Goal: Transaction & Acquisition: Purchase product/service

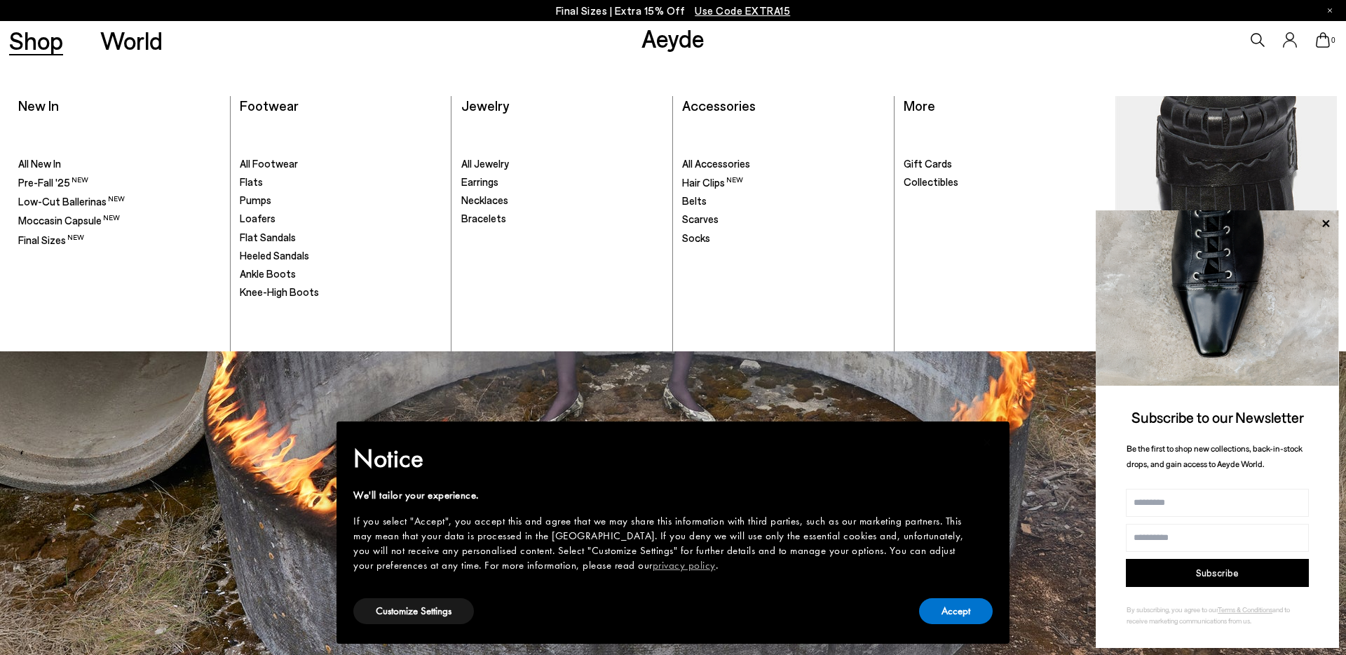
click at [53, 39] on link "Shop" at bounding box center [36, 40] width 54 height 25
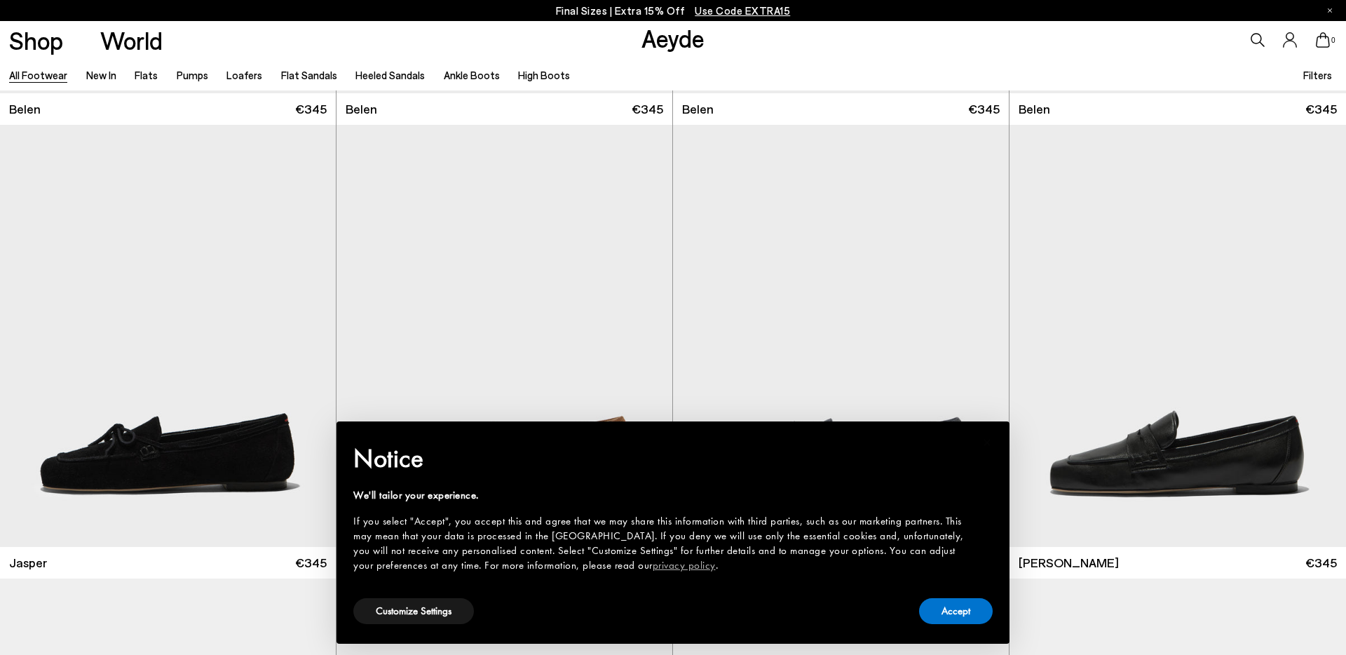
scroll to position [799, 0]
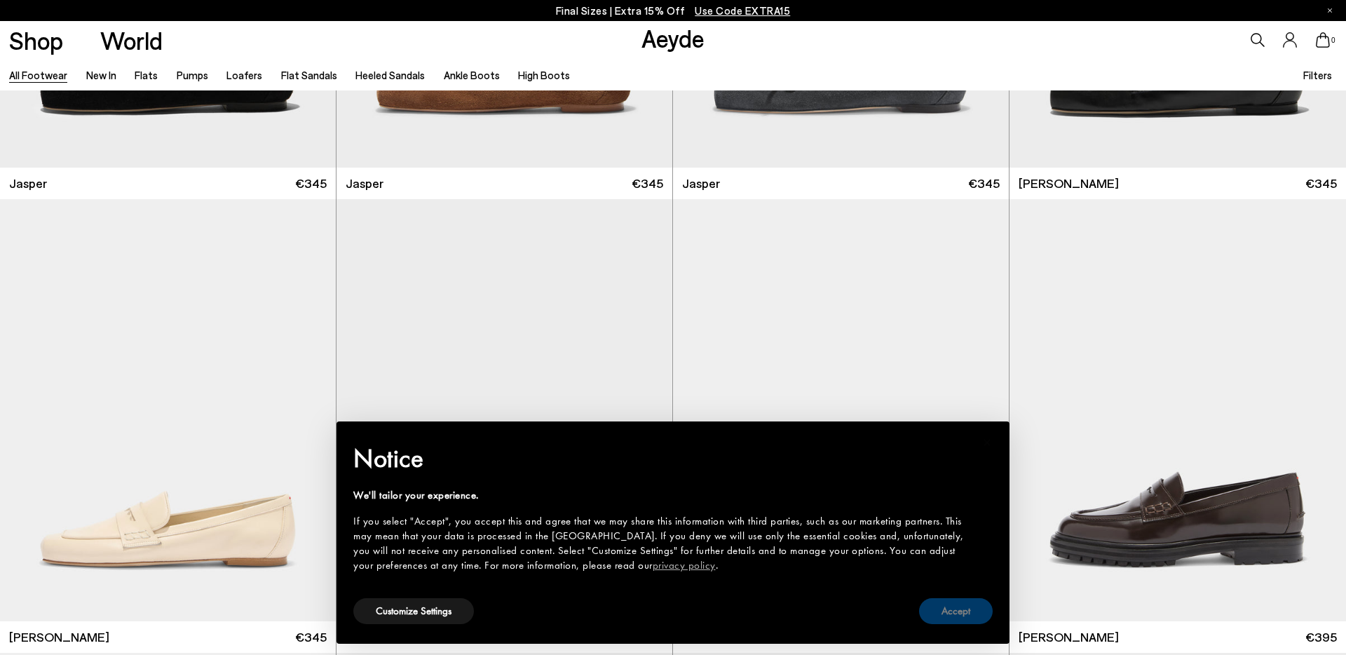
click at [956, 619] on button "Accept" at bounding box center [956, 611] width 74 height 26
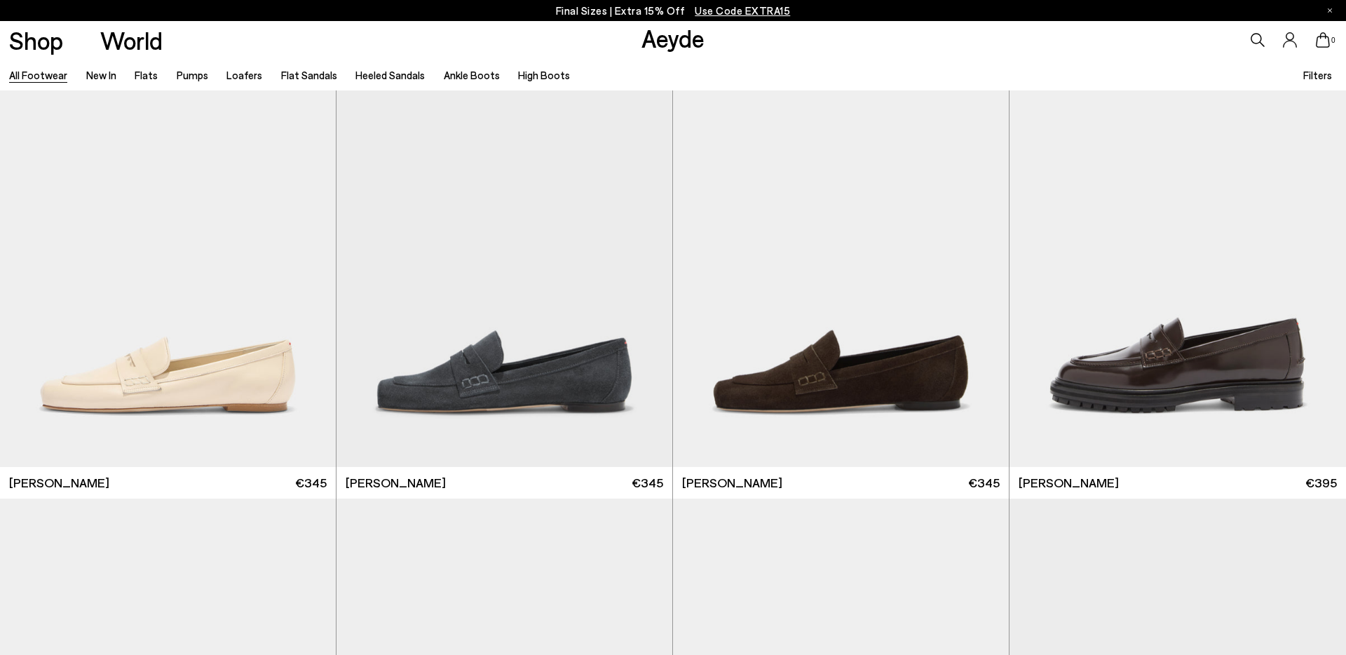
scroll to position [1227, 0]
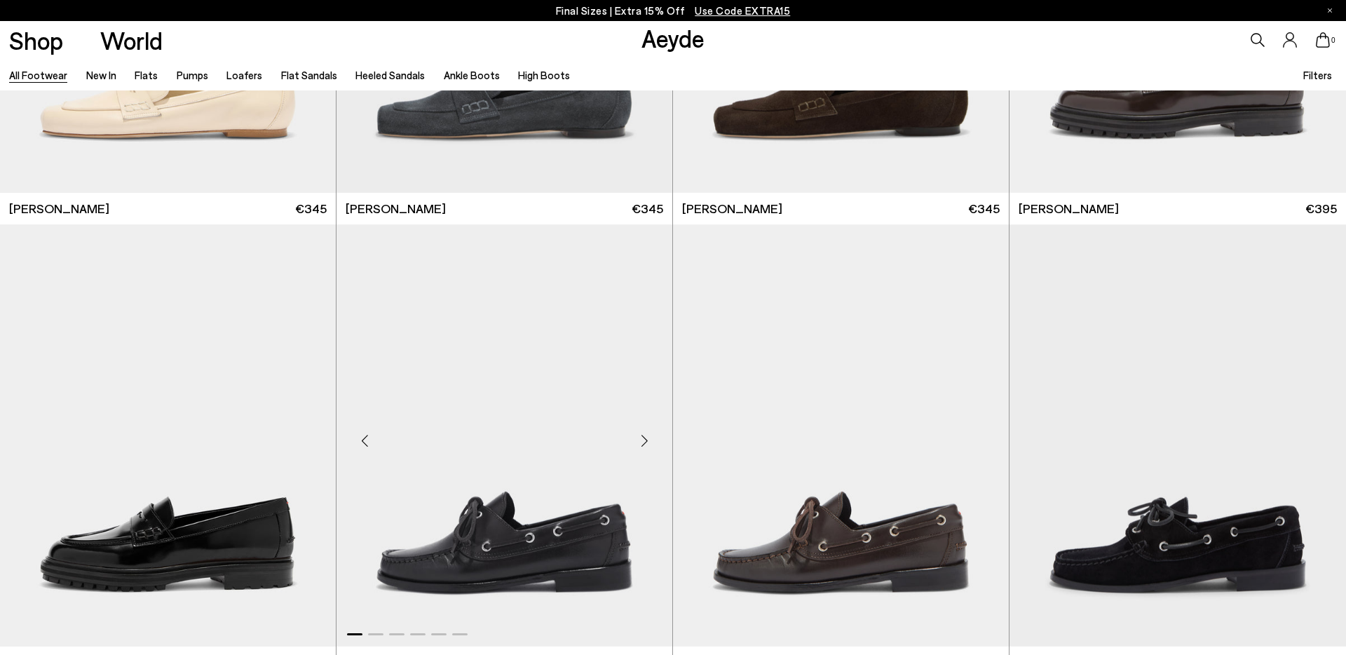
click at [611, 494] on img "1 / 6" at bounding box center [505, 435] width 336 height 422
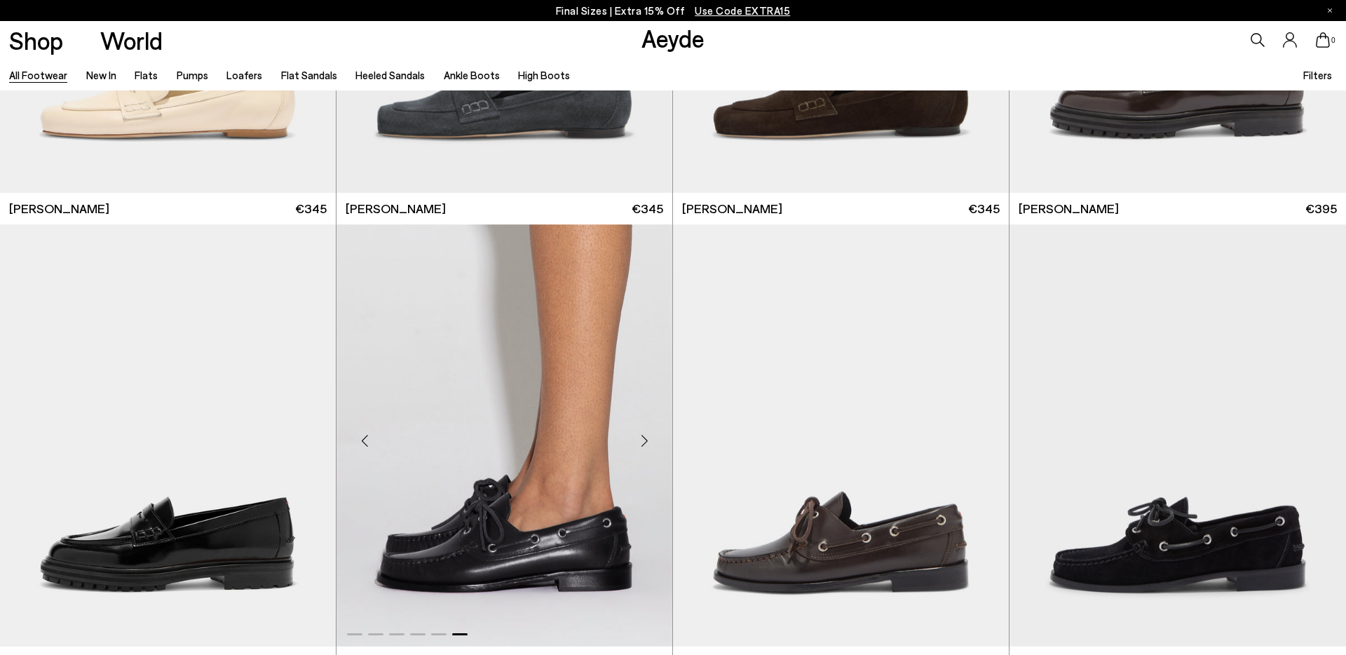
click at [633, 438] on div "Next slide" at bounding box center [644, 441] width 42 height 42
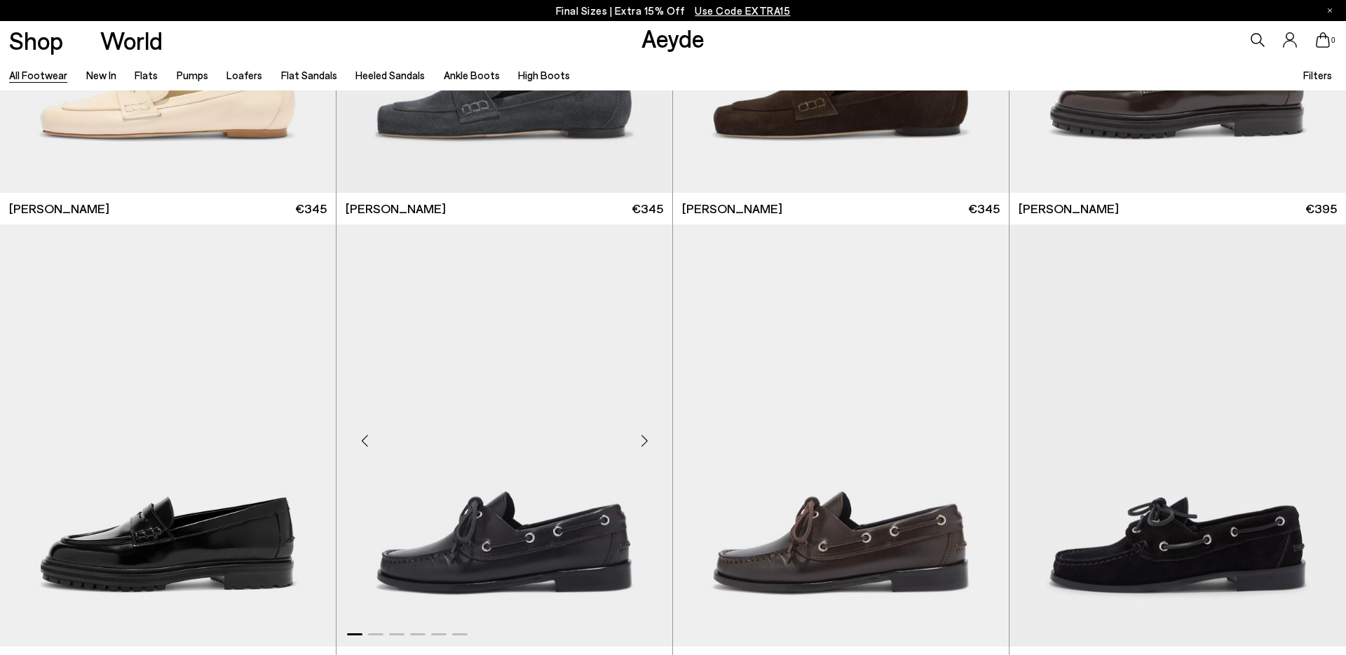
click at [633, 438] on div "Next slide" at bounding box center [644, 441] width 42 height 42
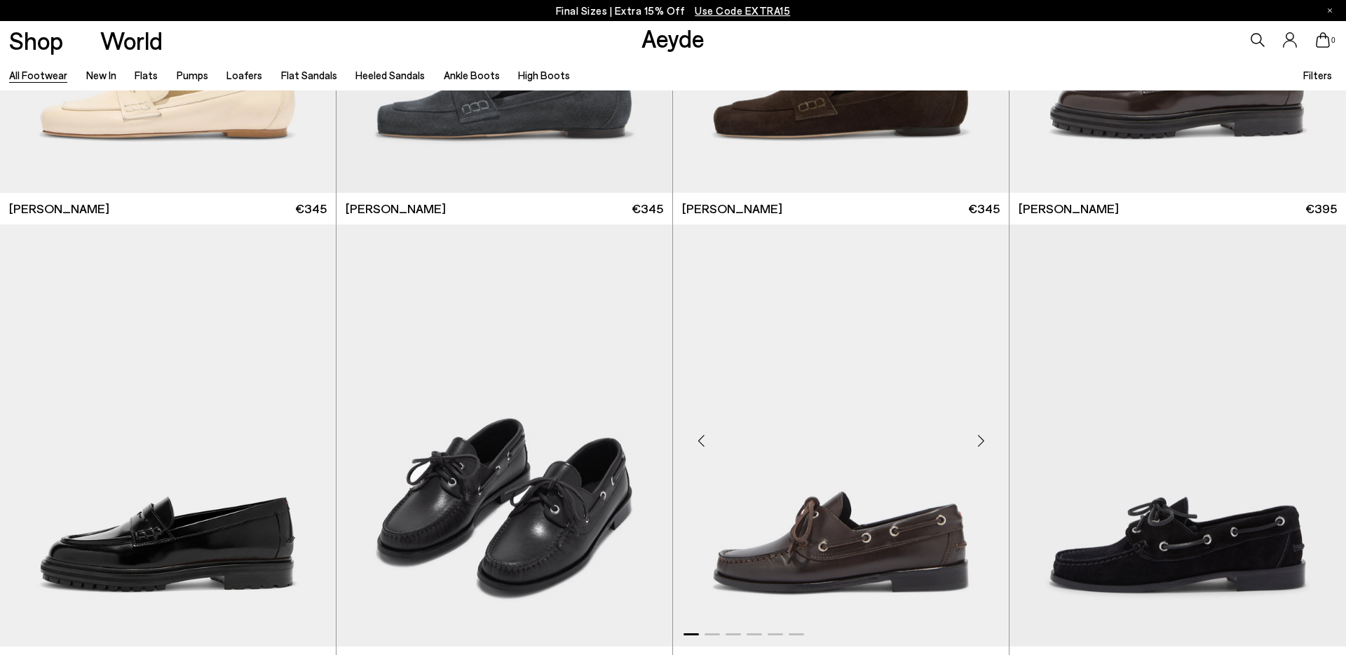
click at [1005, 491] on img "1 / 6" at bounding box center [841, 435] width 336 height 422
click at [989, 443] on div "Next slide" at bounding box center [981, 441] width 42 height 42
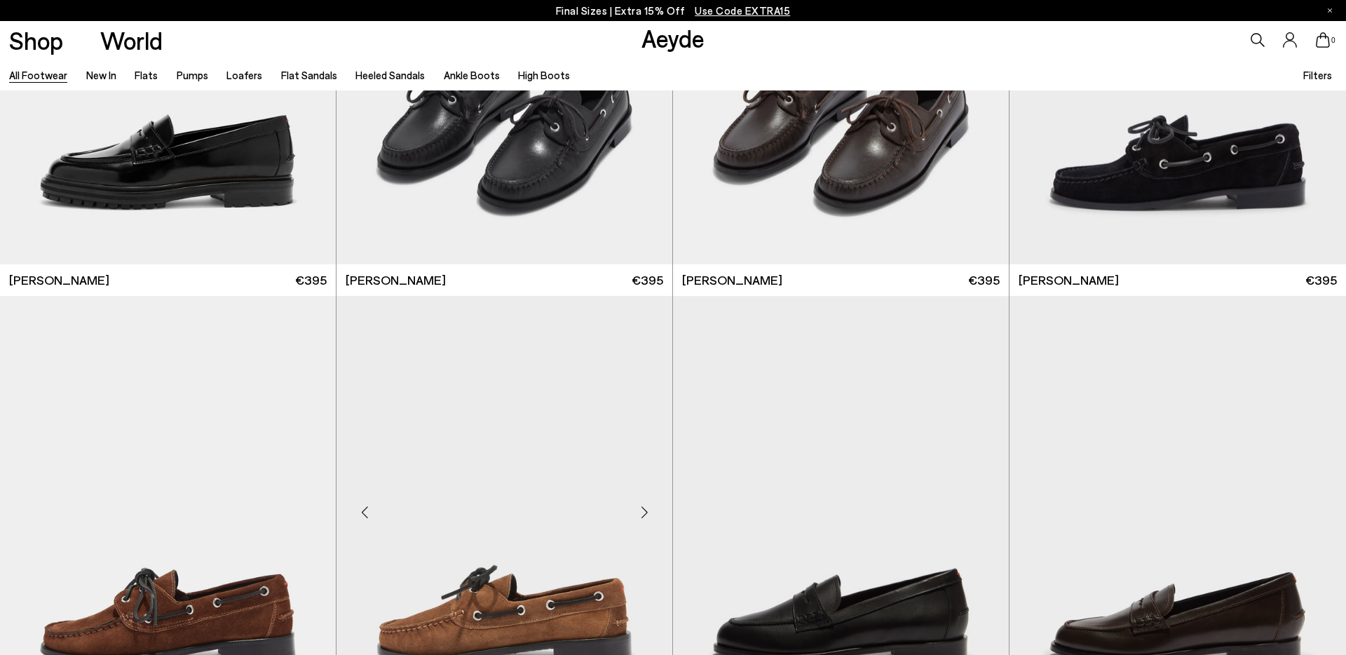
scroll to position [1843, 0]
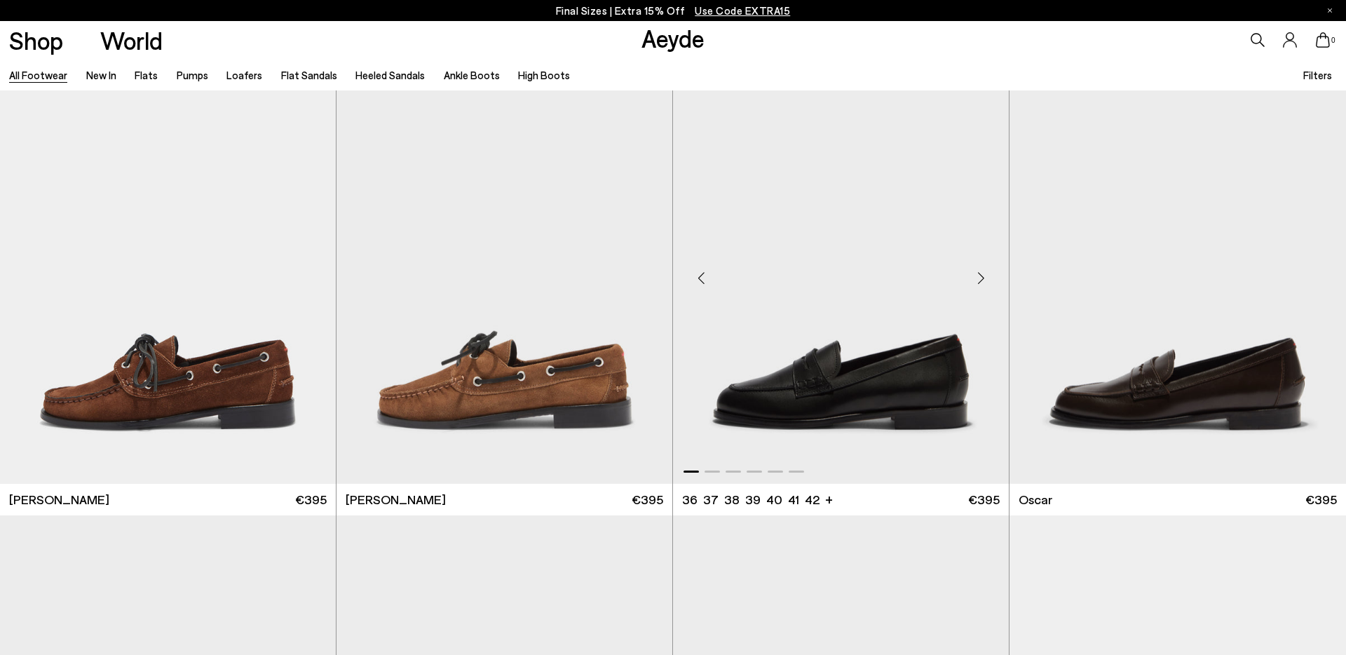
click at [982, 281] on div "Next slide" at bounding box center [981, 278] width 42 height 42
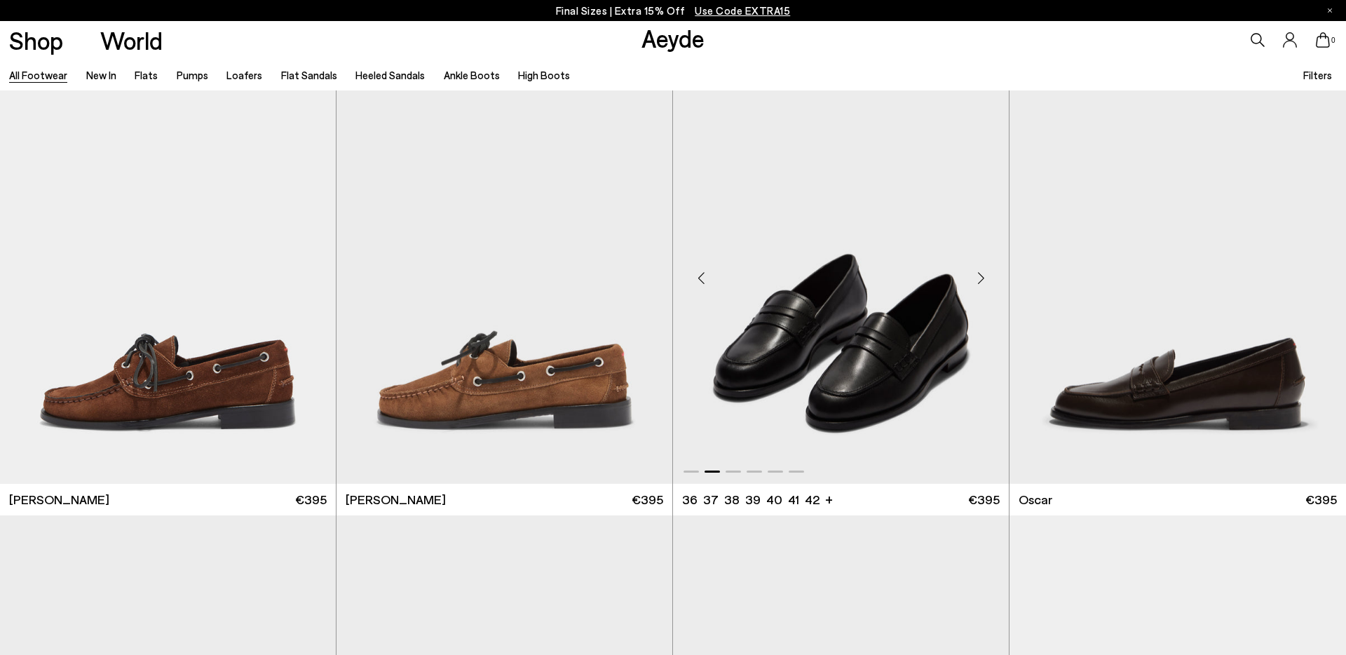
click at [982, 281] on div "Next slide" at bounding box center [981, 278] width 42 height 42
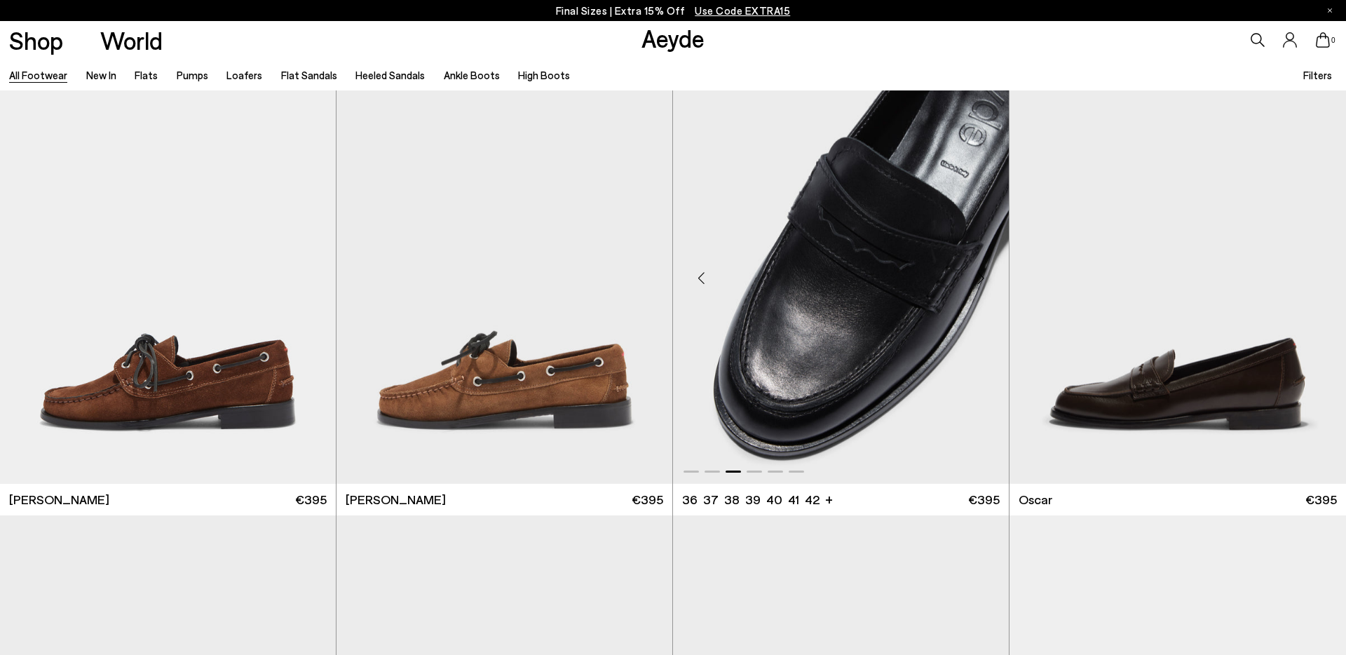
click at [982, 281] on div "Next slide" at bounding box center [981, 278] width 42 height 42
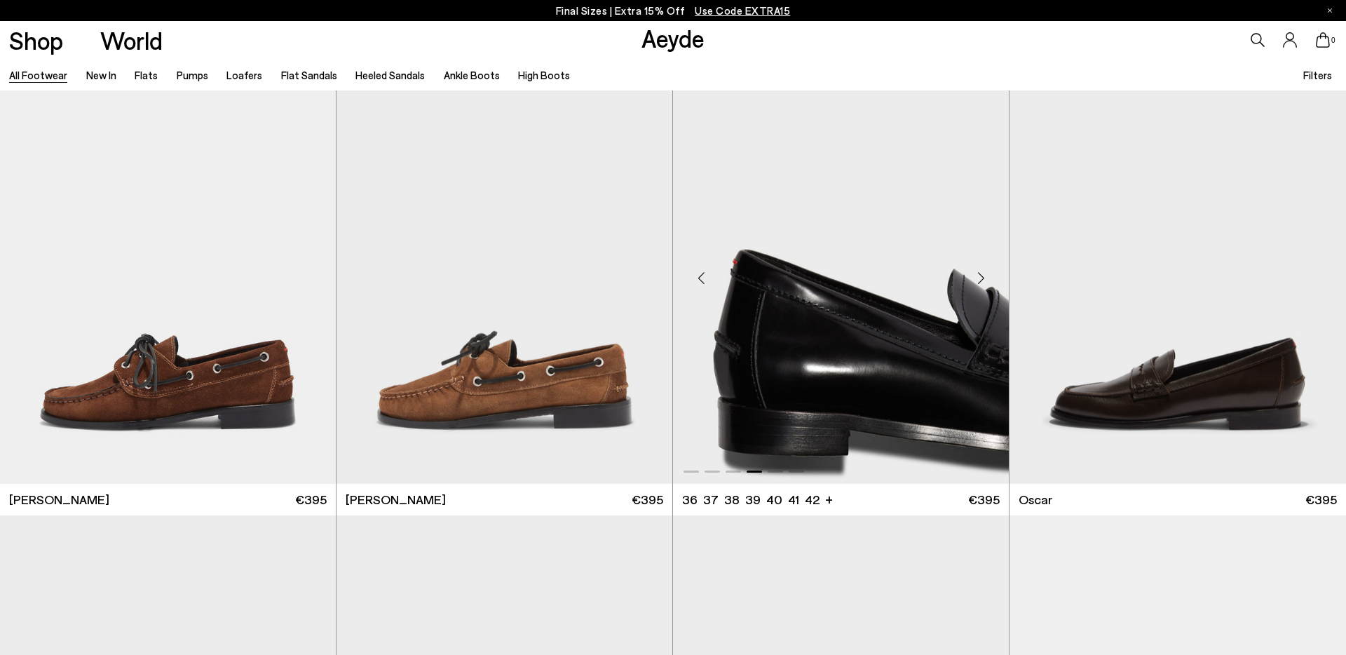
click at [982, 281] on div "Next slide" at bounding box center [981, 278] width 42 height 42
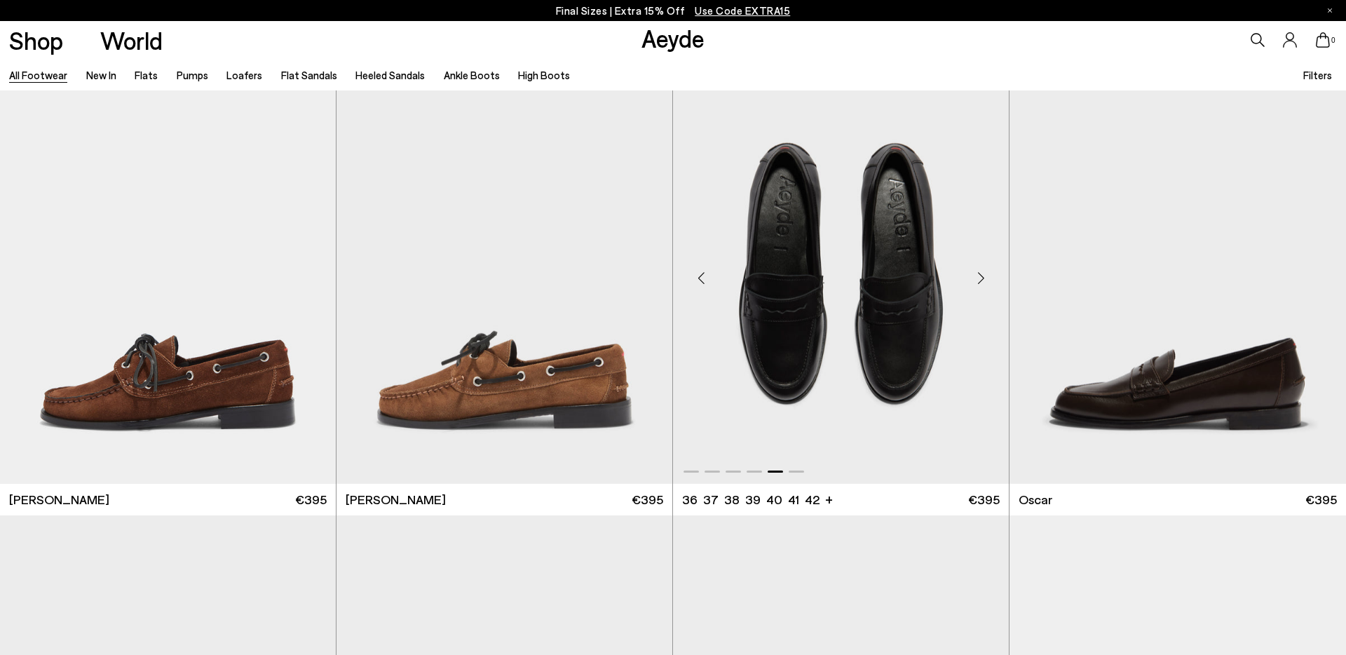
click at [979, 277] on div "Next slide" at bounding box center [981, 278] width 42 height 42
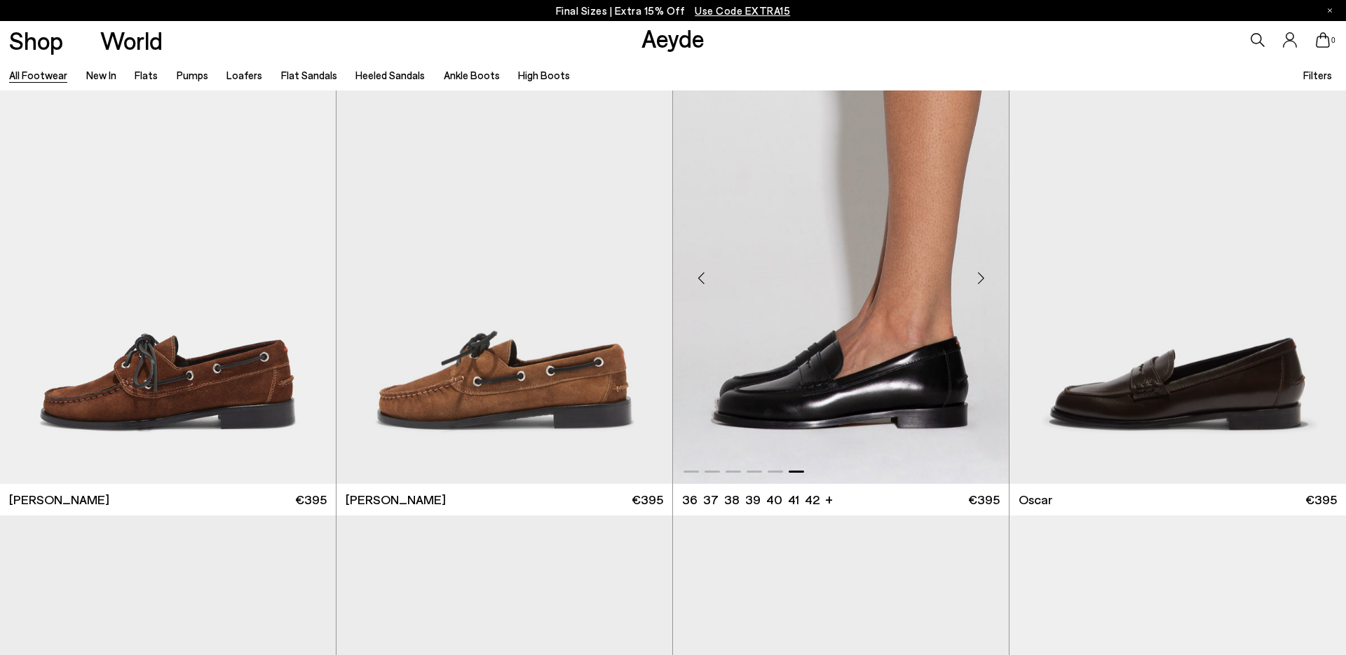
scroll to position [2352, 0]
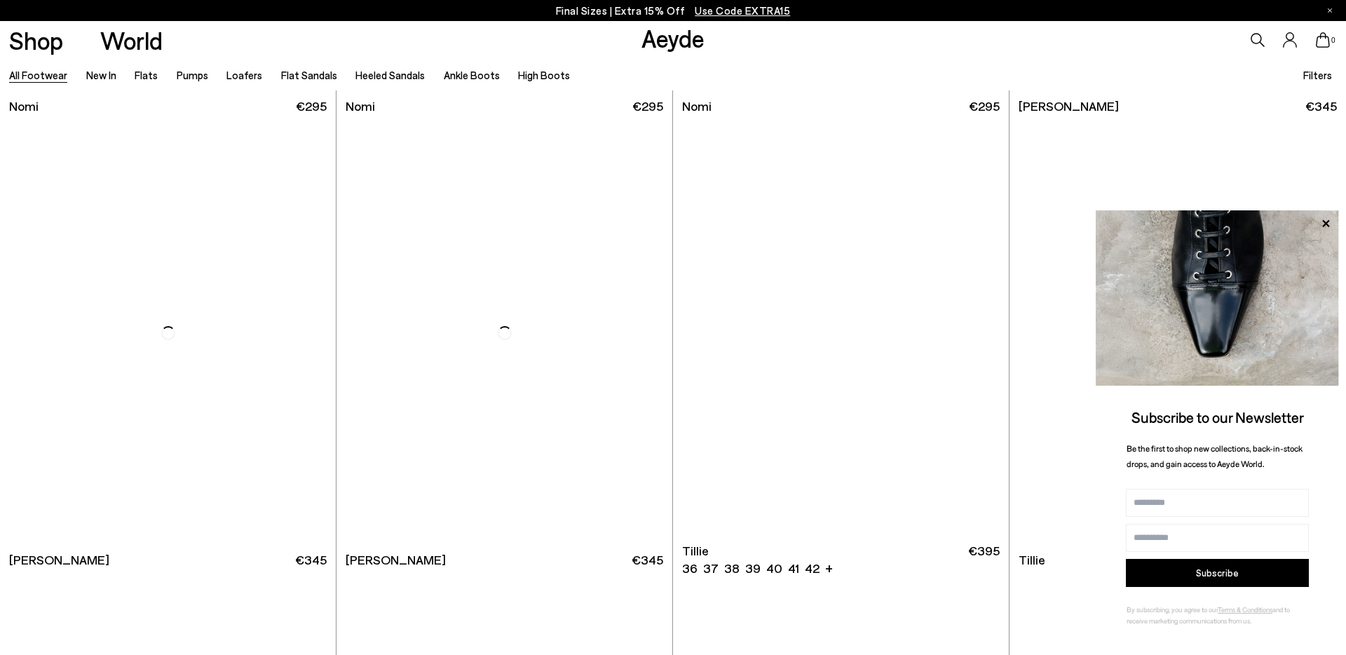
scroll to position [4636, 0]
